Goal: Task Accomplishment & Management: Manage account settings

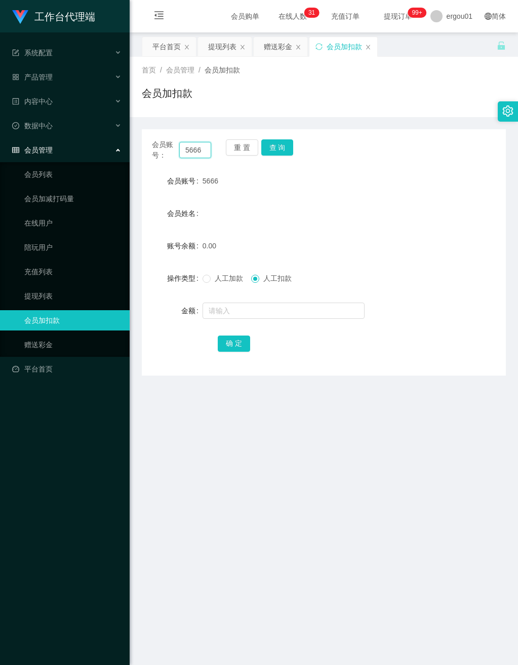
drag, startPoint x: 182, startPoint y: 151, endPoint x: 341, endPoint y: 188, distance: 163.0
click at [342, 186] on div "会员账号： 5666 重 置 查 询 会员账号 5666 会员姓名 账号余额 0.00 操作类型 人工加款 人工扣款 金额 确 定" at bounding box center [324, 252] width 364 height 246
paste input "zhangyaowen110909"
type input "zhangyaowen110909"
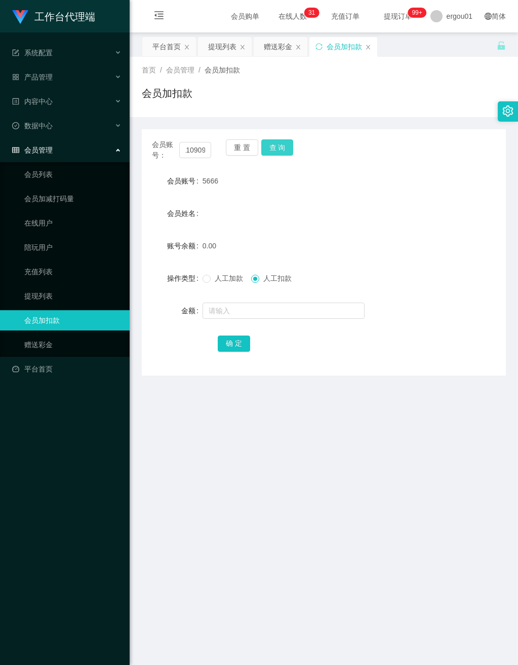
click at [280, 144] on button "查 询" at bounding box center [277, 147] width 32 height 16
click at [217, 310] on input "text" at bounding box center [284, 310] width 162 height 16
type input "100"
drag, startPoint x: 235, startPoint y: 344, endPoint x: 283, endPoint y: 356, distance: 50.1
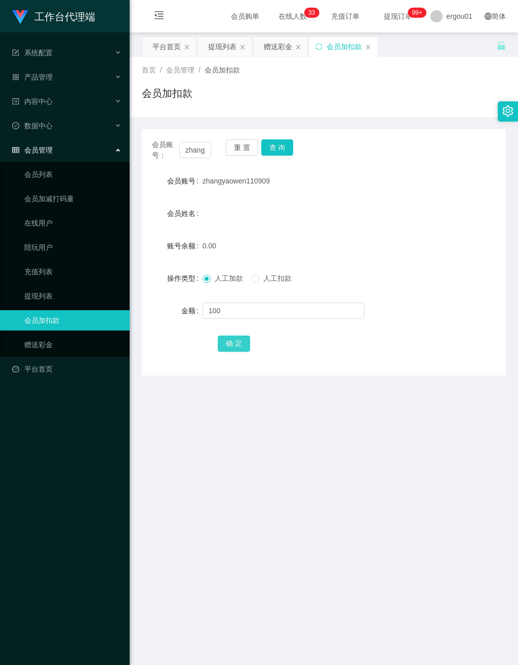
click at [234, 345] on button "确 定" at bounding box center [234, 343] width 32 height 16
click at [51, 73] on span "产品管理" at bounding box center [32, 77] width 41 height 8
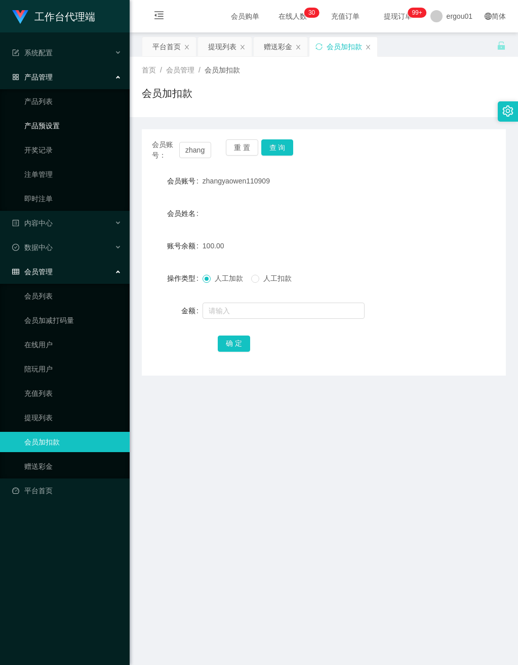
click at [55, 119] on link "产品预设置" at bounding box center [72, 126] width 97 height 20
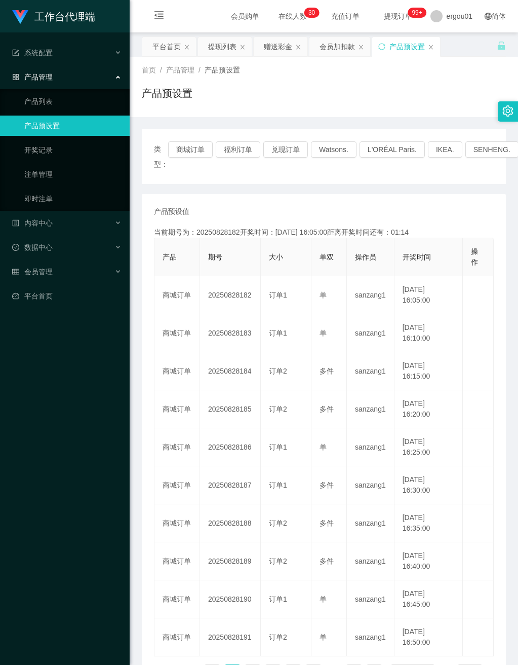
click at [61, 371] on div "工作台代理端 系统配置 产品管理 产品列表 产品预设置 开奖记录 注单管理 即时注单 内容中心 数据中心 会员管理 平台首页" at bounding box center [65, 332] width 130 height 665
click at [50, 268] on span "会员管理" at bounding box center [32, 272] width 41 height 8
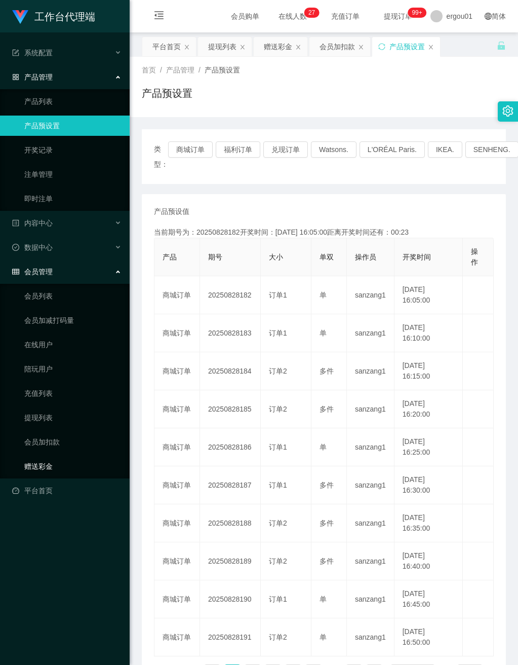
click at [42, 456] on link "赠送彩金" at bounding box center [72, 466] width 97 height 20
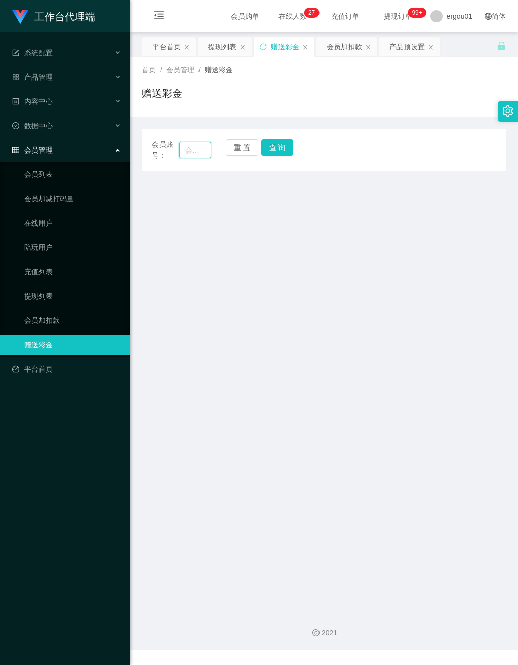
click at [195, 149] on input "text" at bounding box center [194, 150] width 31 height 16
drag, startPoint x: 197, startPoint y: 149, endPoint x: 215, endPoint y: 159, distance: 20.6
click at [197, 149] on input "text" at bounding box center [194, 150] width 31 height 16
paste input "zhangyaowen110909"
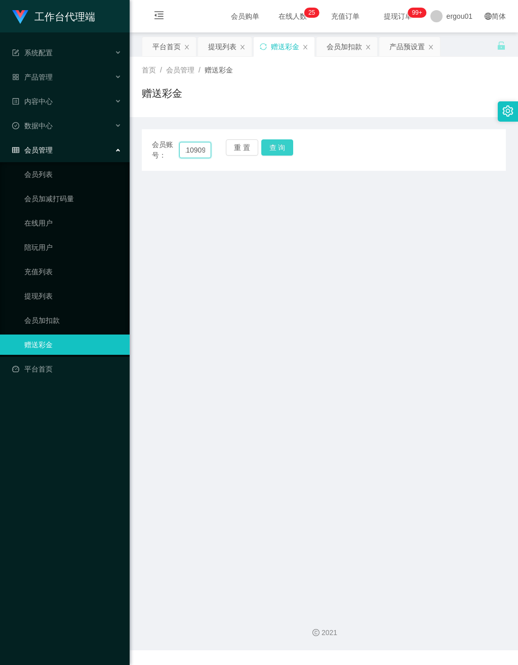
type input "zhangyaowen110909"
click at [282, 146] on button "查 询" at bounding box center [277, 147] width 32 height 16
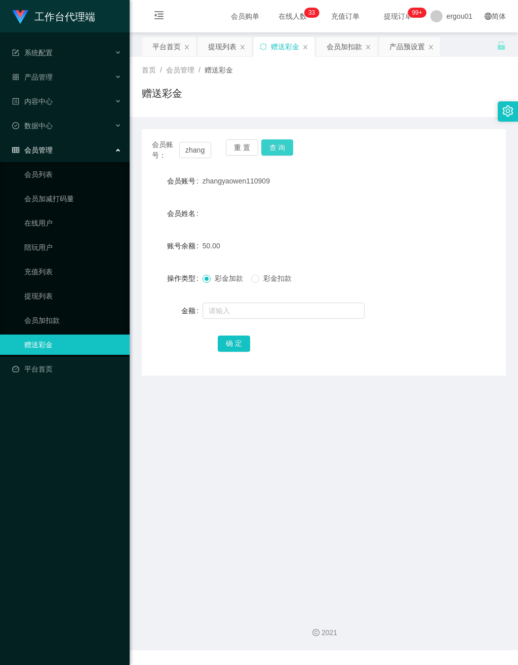
click at [274, 147] on button "查 询" at bounding box center [277, 147] width 32 height 16
click at [276, 143] on button "查 询" at bounding box center [277, 147] width 32 height 16
click at [209, 247] on span "250.00" at bounding box center [214, 246] width 22 height 8
click at [248, 309] on input "text" at bounding box center [284, 310] width 162 height 16
click at [259, 277] on span at bounding box center [255, 279] width 8 height 8
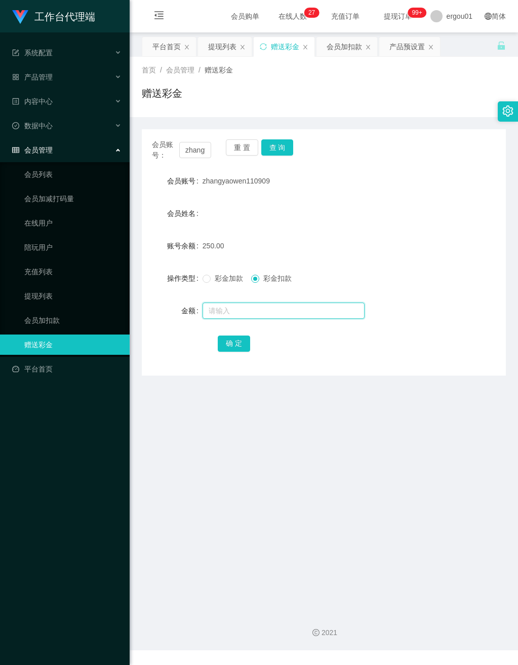
click at [255, 313] on input "text" at bounding box center [284, 310] width 162 height 16
type input "100"
click at [232, 340] on button "确 定" at bounding box center [234, 343] width 32 height 16
click at [170, 435] on main "关闭左侧 关闭右侧 关闭其它 刷新页面 平台首页 提现列表 赠送彩金 会员加扣款 产品预设置 首页 / 会员管理 / 赠送彩金 / 赠送彩金 会员账号： zh…" at bounding box center [324, 317] width 389 height 570
click at [286, 143] on button "查 询" at bounding box center [277, 147] width 32 height 16
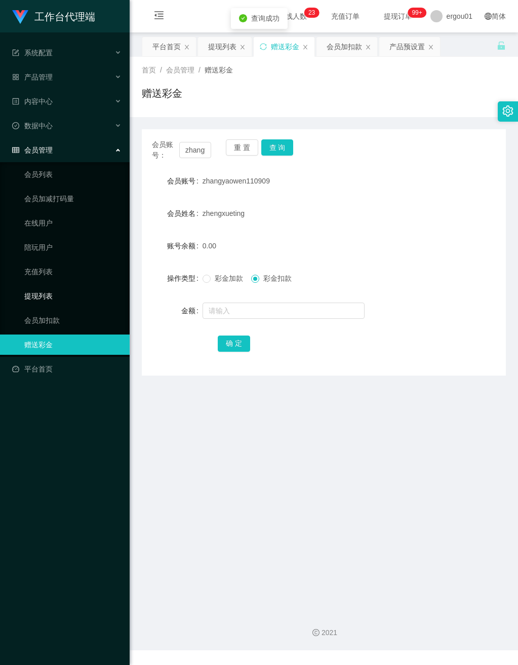
drag, startPoint x: 48, startPoint y: 282, endPoint x: 86, endPoint y: 280, distance: 38.0
click at [47, 286] on link "提现列表" at bounding box center [72, 296] width 97 height 20
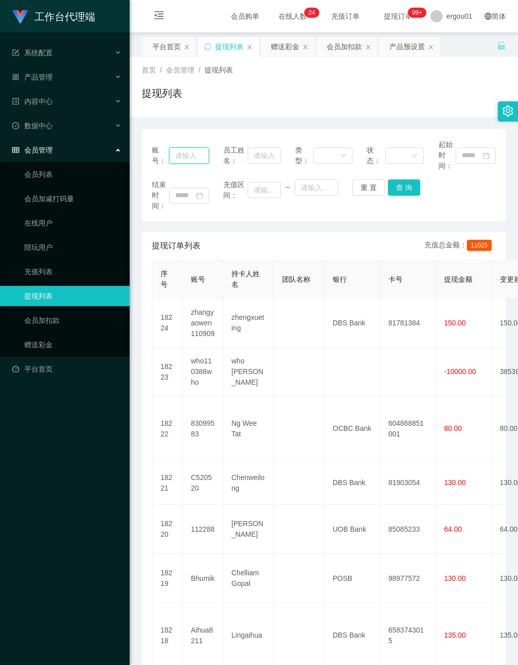
click at [179, 154] on input "text" at bounding box center [189, 155] width 41 height 16
paste input "zhangyaowen110909"
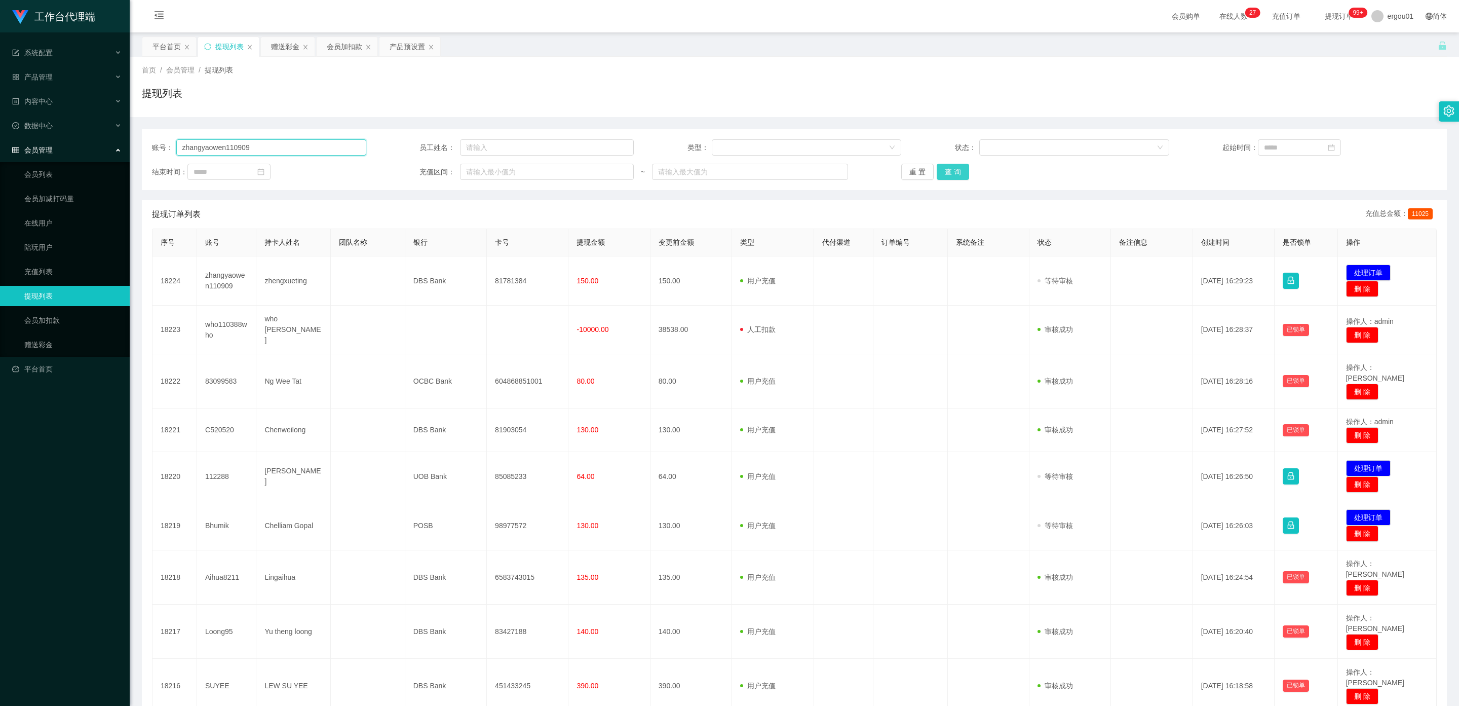
type input "zhangyaowen110909"
drag, startPoint x: 956, startPoint y: 168, endPoint x: 950, endPoint y: 172, distance: 7.2
click at [518, 168] on button "查 询" at bounding box center [953, 172] width 32 height 16
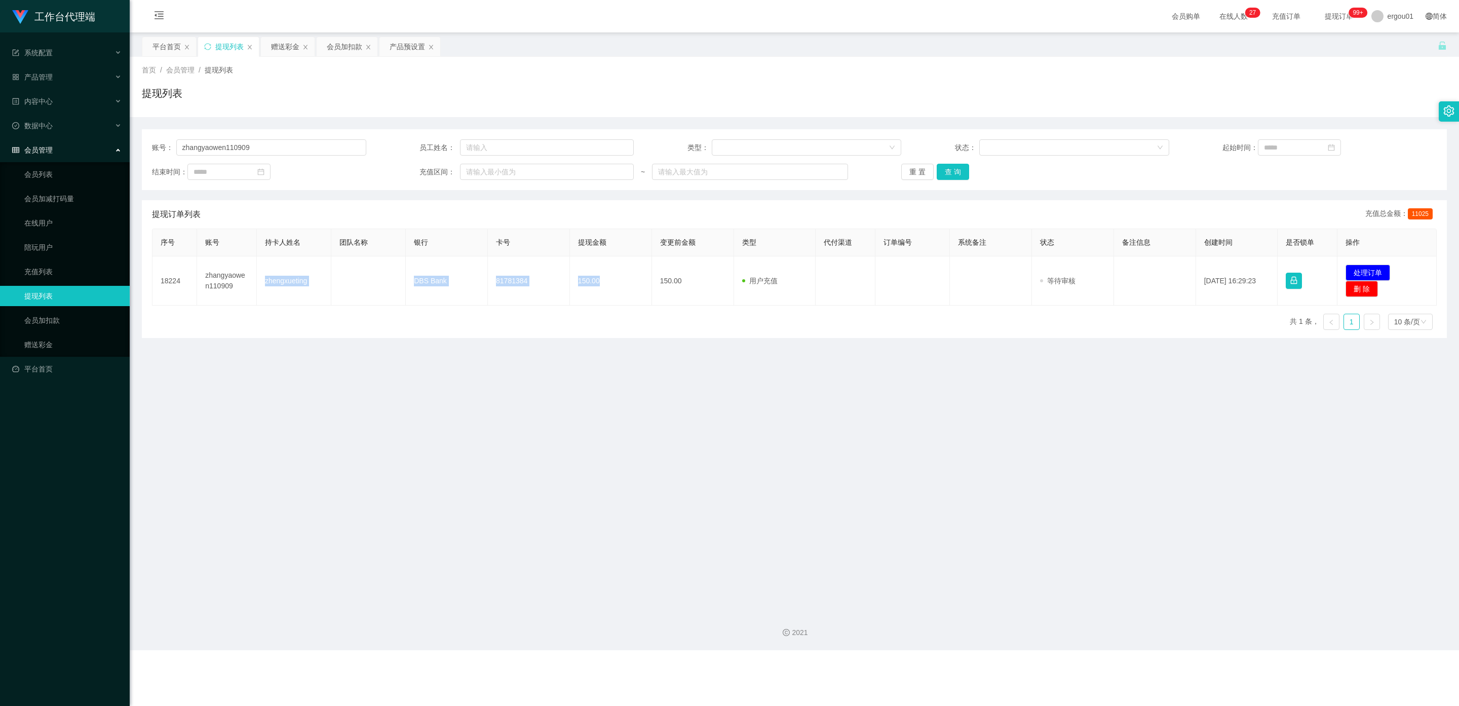
drag, startPoint x: 600, startPoint y: 282, endPoint x: 311, endPoint y: 310, distance: 291.2
click at [263, 280] on tr "18224 zhangyaowen110909 zhengxueting DBS Bank 81781384 150.00 150.00 用户充值 人工扣款 …" at bounding box center [795, 280] width 1284 height 49
copy tr "zhengxueting DBS Bank 81781384 150.00"
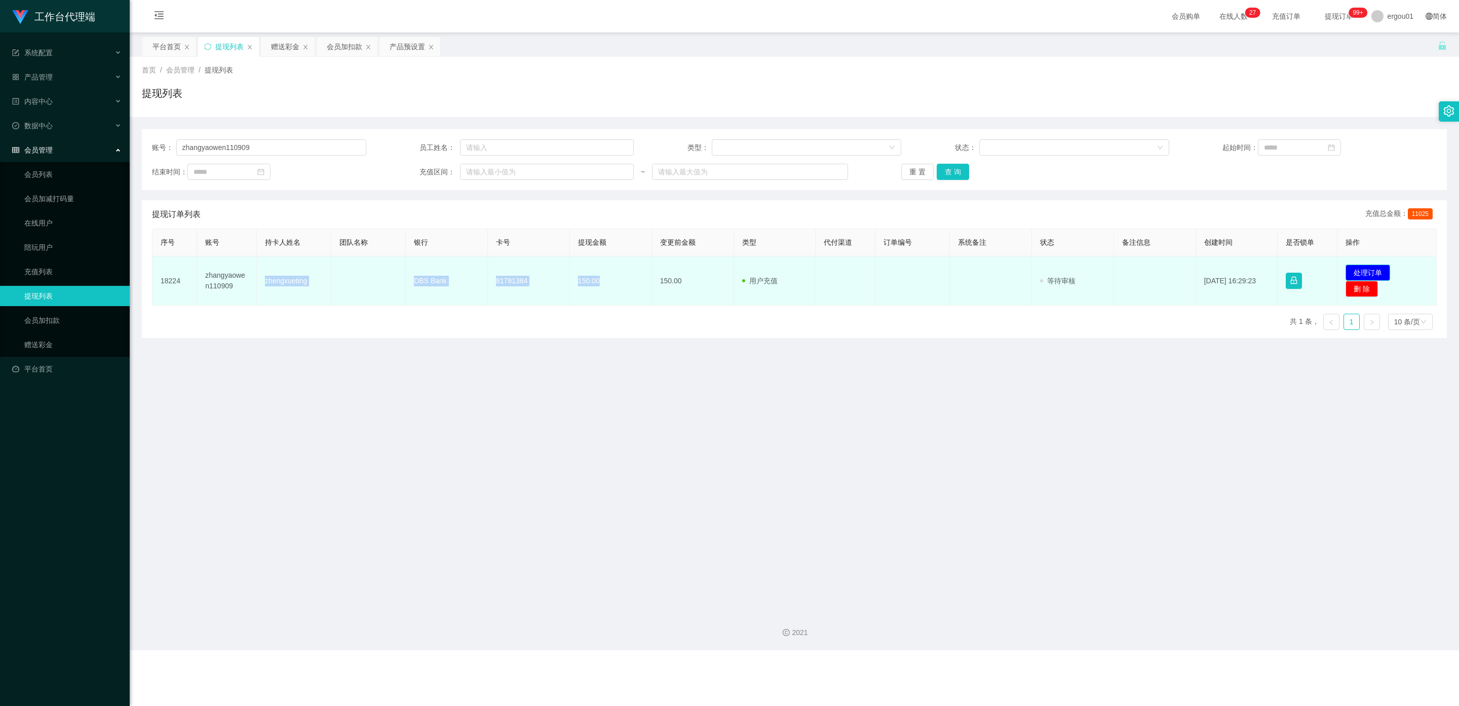
click at [518, 270] on button "处理订单" at bounding box center [1368, 272] width 45 height 16
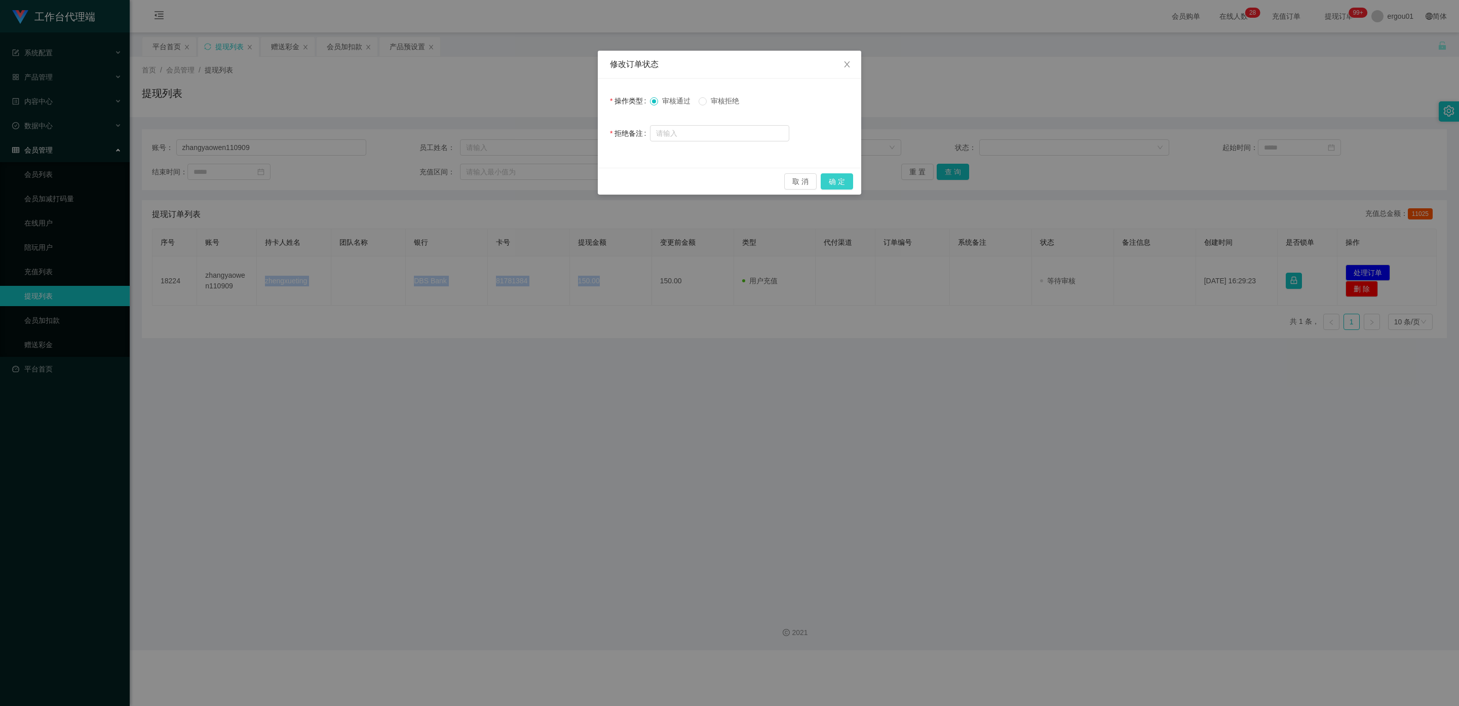
drag, startPoint x: 841, startPoint y: 175, endPoint x: 675, endPoint y: 226, distance: 173.1
click at [518, 175] on button "确 定" at bounding box center [837, 181] width 32 height 16
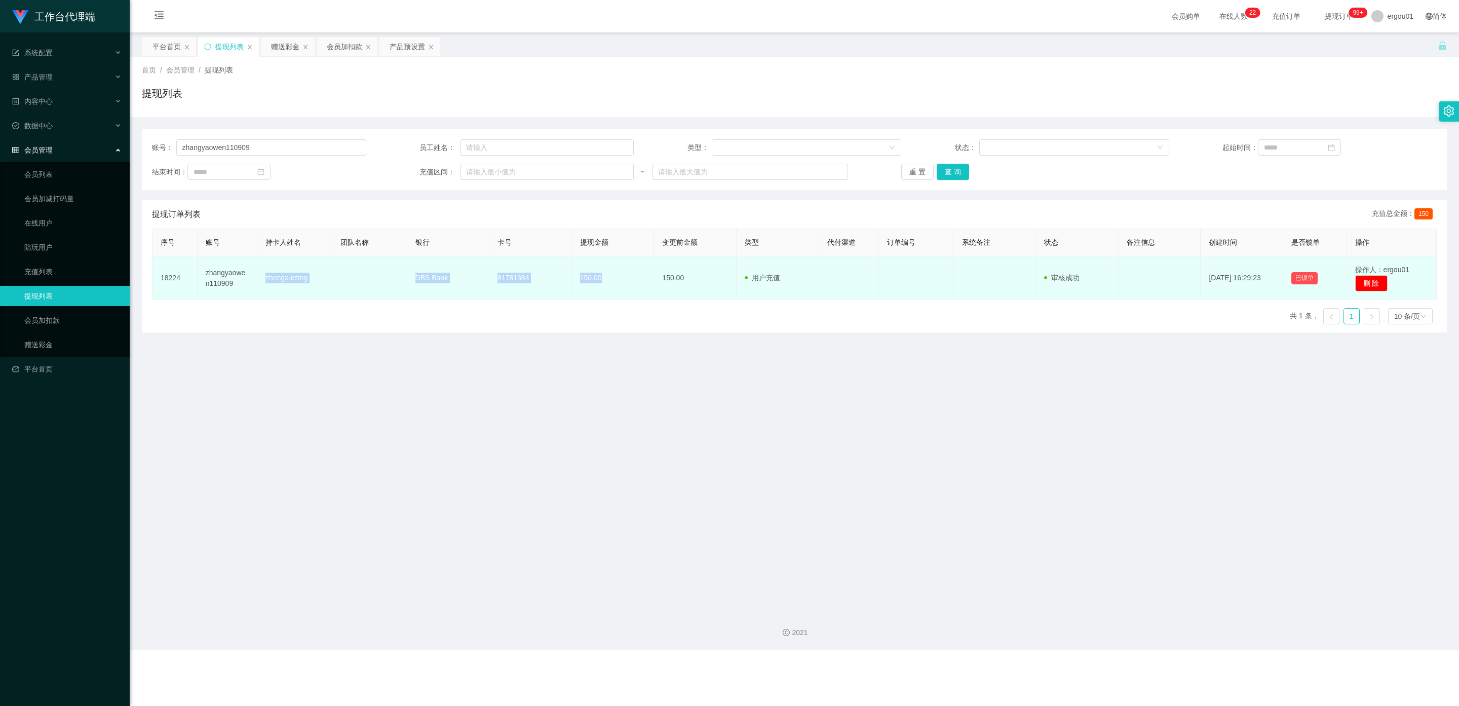
click at [507, 285] on td "81781384" at bounding box center [530, 278] width 83 height 44
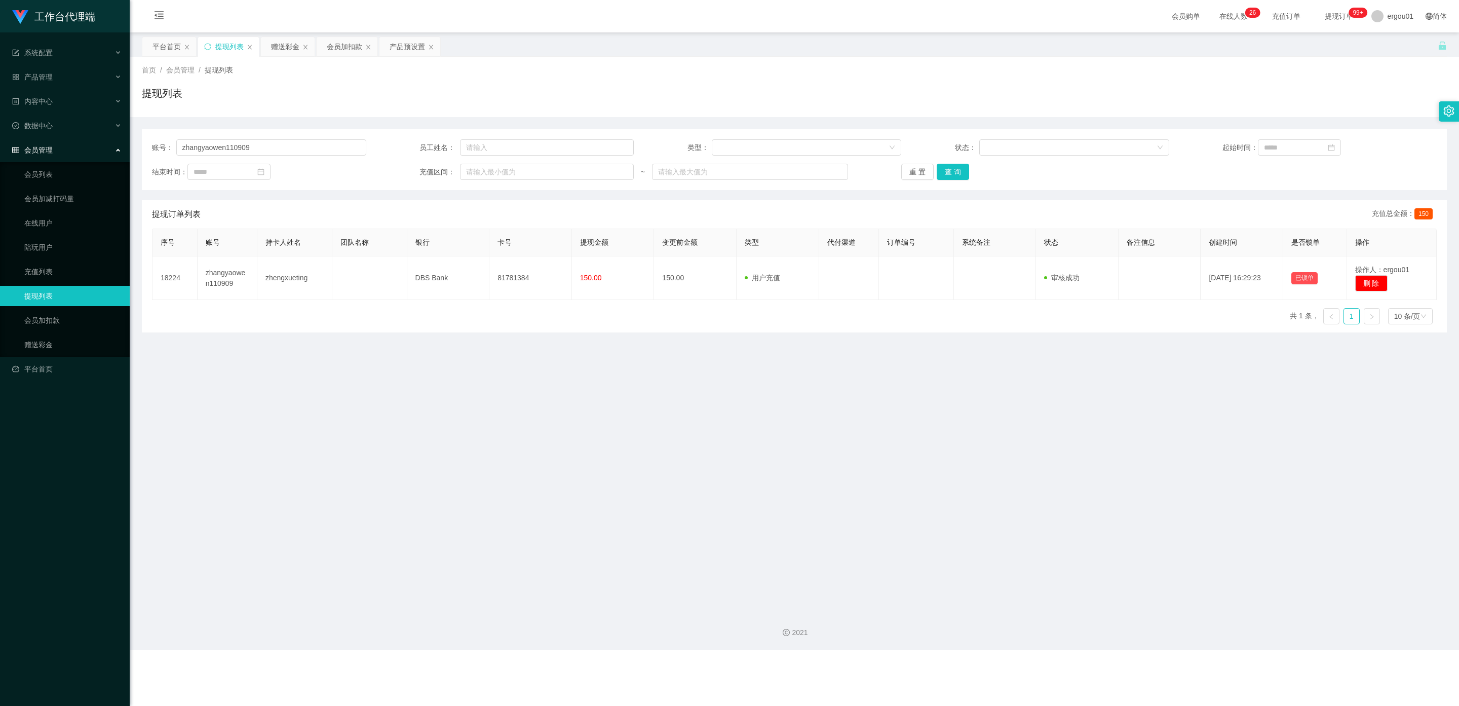
drag, startPoint x: 517, startPoint y: 280, endPoint x: 400, endPoint y: 340, distance: 131.2
click at [441, 359] on main "关闭左侧 关闭右侧 关闭其它 刷新页面 平台首页 提现列表 赠送彩金 会员加扣款 产品预设置 首页 / 会员管理 / 提现列表 / 提现列表 账号： zhan…" at bounding box center [794, 317] width 1329 height 570
